Goal: Information Seeking & Learning: Learn about a topic

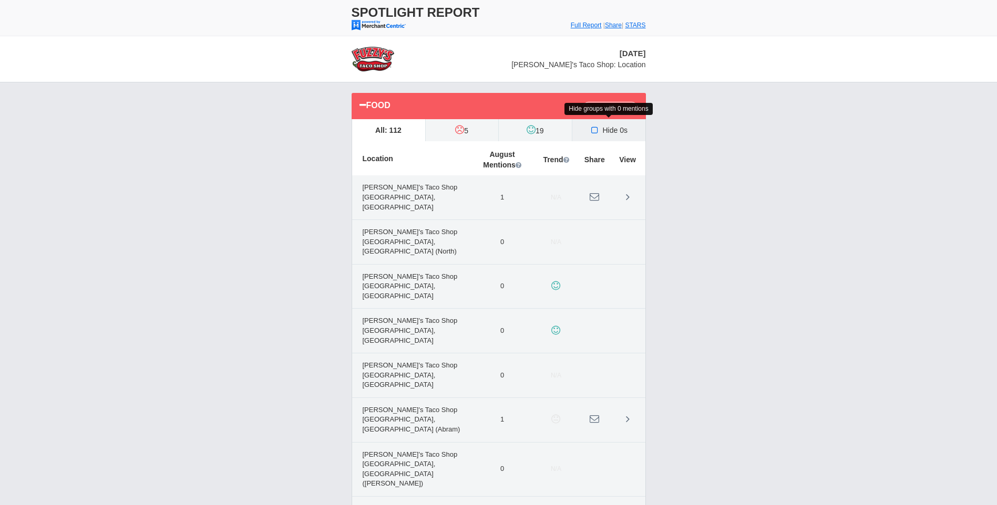
click at [595, 130] on icon at bounding box center [594, 130] width 11 height 8
click at [0, 0] on input "Hide 0s" at bounding box center [0, 0] width 0 height 0
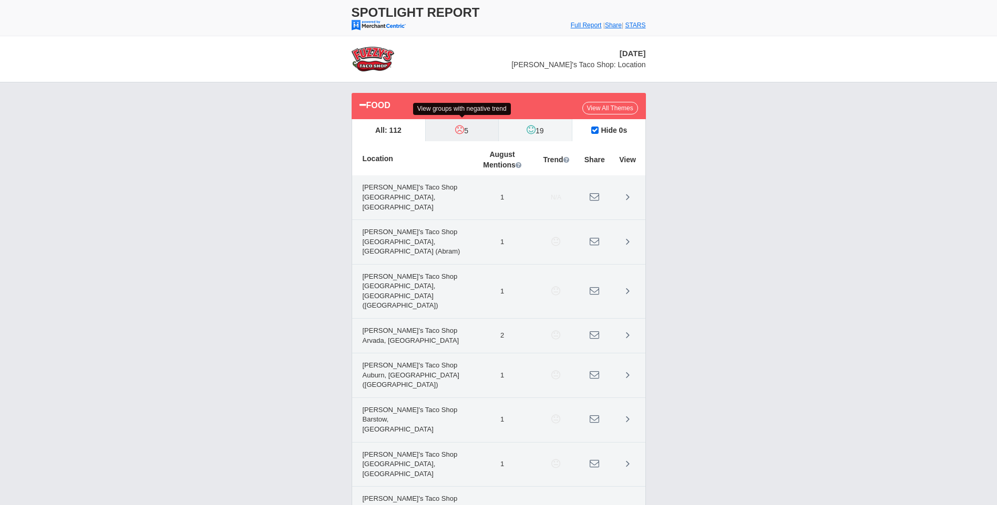
click at [457, 129] on icon at bounding box center [459, 130] width 9 height 11
click at [0, 0] on input "5" at bounding box center [0, 0] width 0 height 0
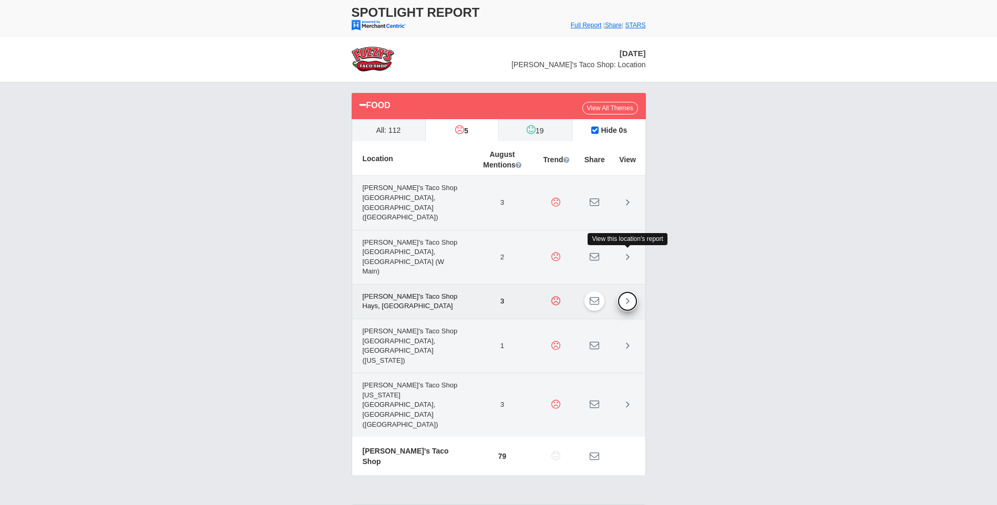
click at [627, 296] on icon at bounding box center [628, 301] width 4 height 11
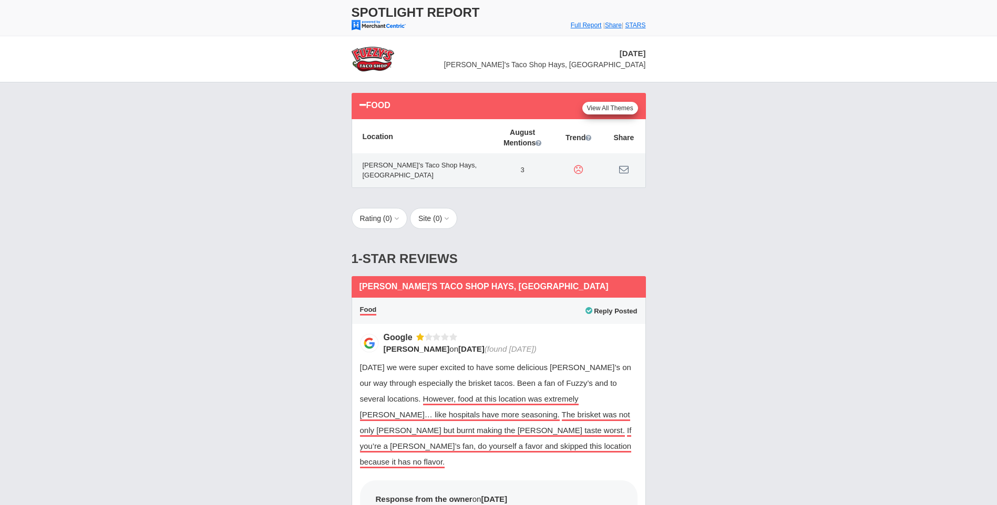
click at [627, 110] on link "View All Themes" at bounding box center [610, 108] width 56 height 13
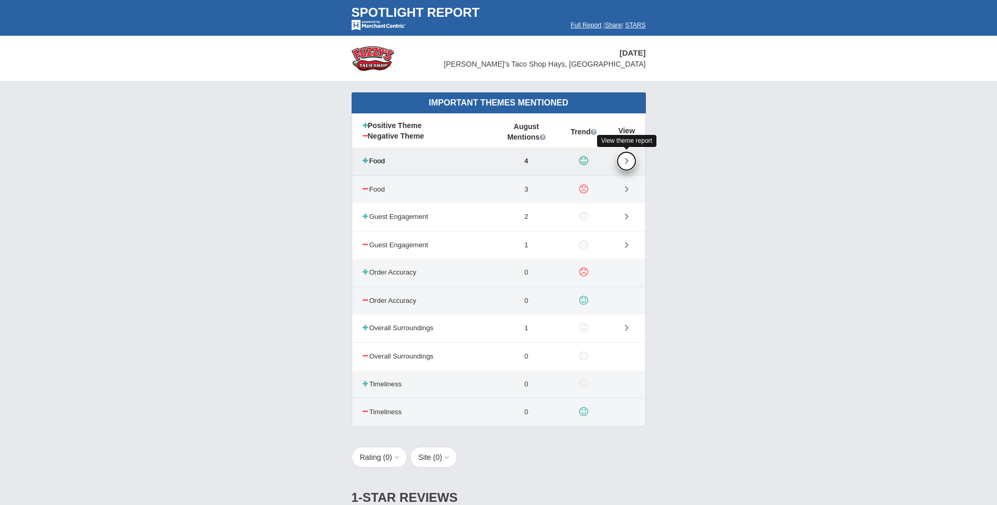
click at [625, 160] on icon at bounding box center [627, 161] width 4 height 11
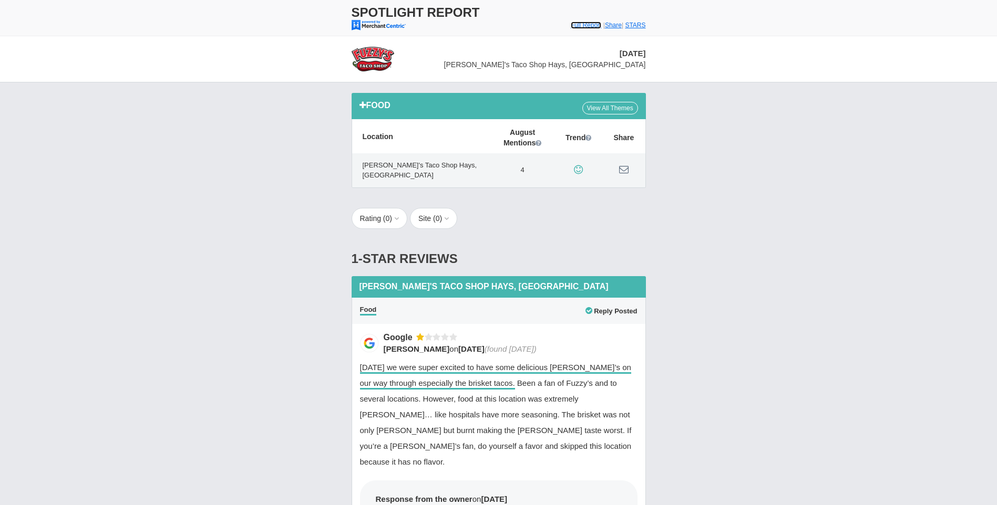
click at [577, 26] on font "Full Report" at bounding box center [586, 25] width 31 height 7
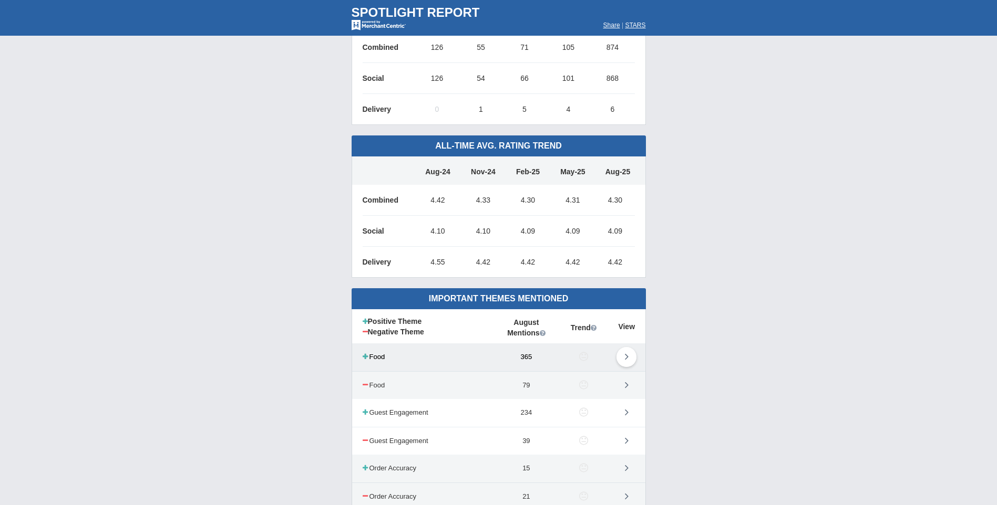
scroll to position [315, 0]
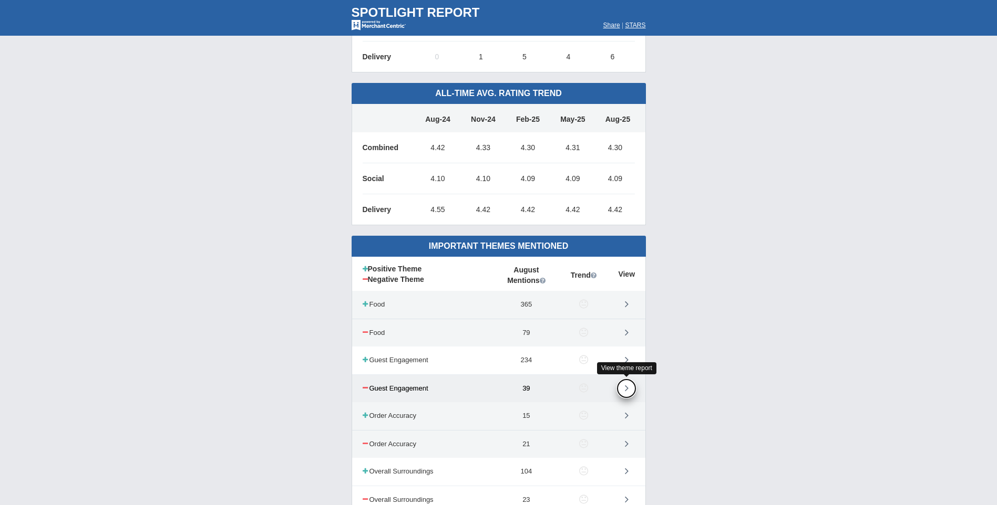
click at [625, 391] on icon at bounding box center [627, 388] width 4 height 11
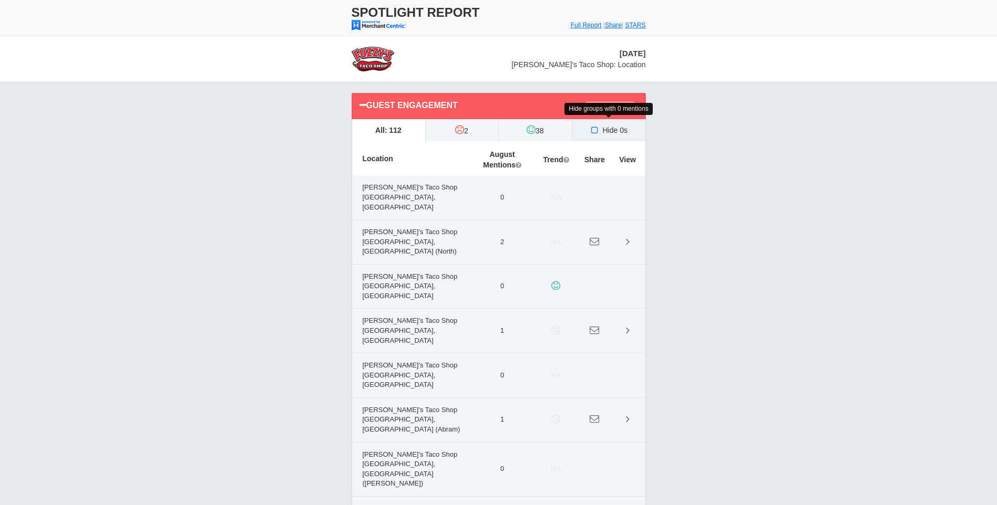
click at [593, 130] on icon at bounding box center [594, 130] width 11 height 8
click at [0, 0] on input "Hide 0s" at bounding box center [0, 0] width 0 height 0
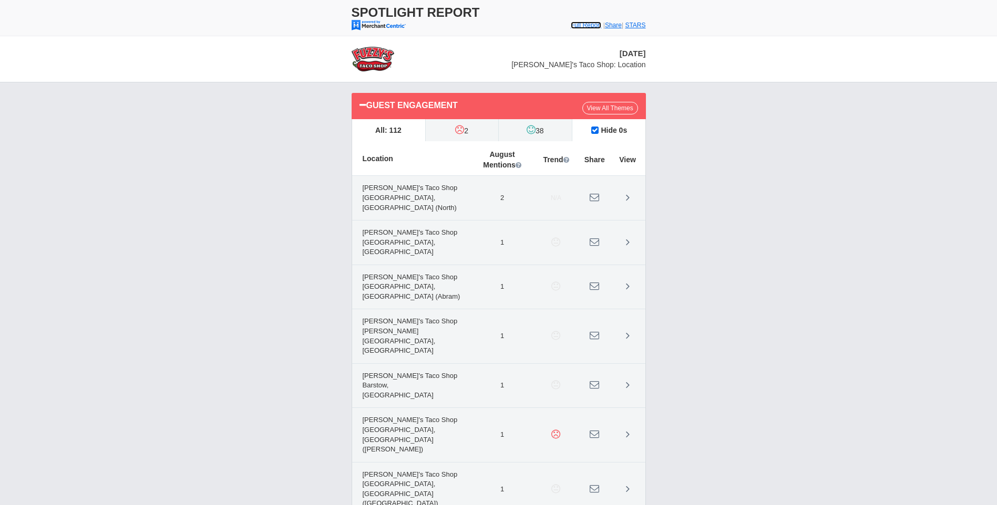
click at [571, 26] on font "Full Report" at bounding box center [586, 25] width 31 height 7
